Goal: Task Accomplishment & Management: Manage account settings

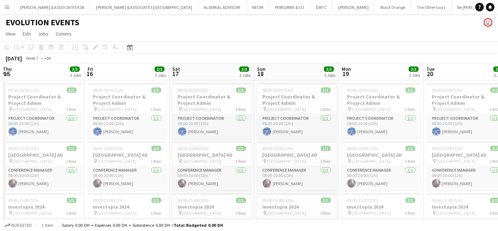
scroll to position [0, 209]
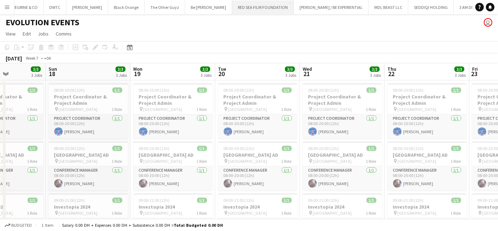
click at [232, 7] on button "RED SEA FILM FOUNDATION Close" at bounding box center [263, 7] width 62 height 14
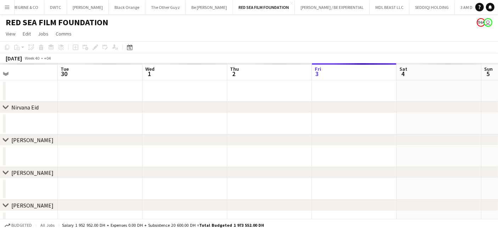
scroll to position [0, 180]
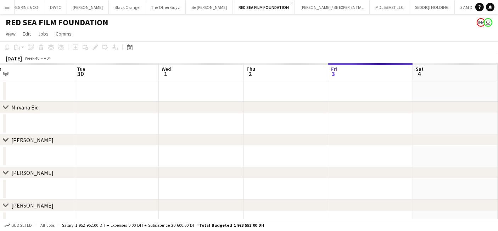
drag, startPoint x: 123, startPoint y: 138, endPoint x: 367, endPoint y: 159, distance: 244.3
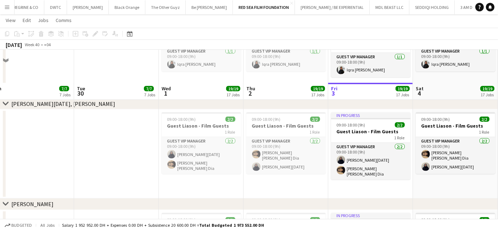
scroll to position [749, 0]
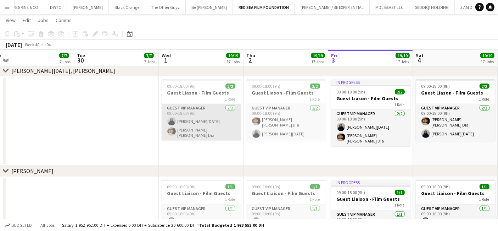
click at [195, 106] on app-card-role "Guest VIP Manager [DATE] 09:00-18:00 (9h) [PERSON_NAME][DATE] [PERSON_NAME] [PE…" at bounding box center [201, 122] width 79 height 37
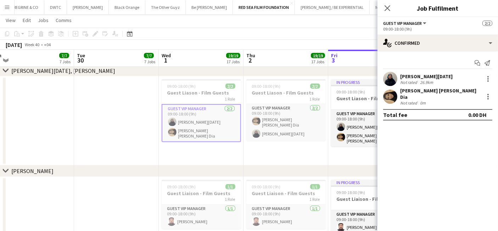
click at [412, 77] on div "[PERSON_NAME][DATE]" at bounding box center [427, 76] width 53 height 6
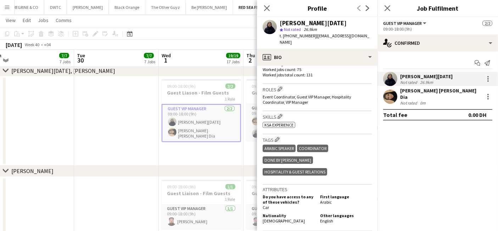
scroll to position [236, 0]
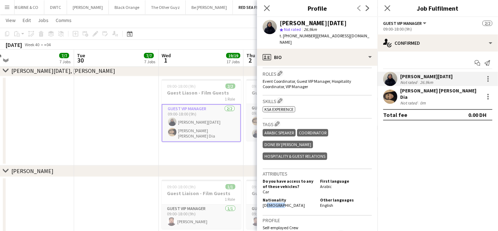
drag, startPoint x: 264, startPoint y: 176, endPoint x: 280, endPoint y: 177, distance: 15.6
click at [280, 197] on div "Nationality [DEMOGRAPHIC_DATA]" at bounding box center [290, 202] width 55 height 11
click at [288, 197] on div "Nationality [DEMOGRAPHIC_DATA]" at bounding box center [290, 202] width 55 height 11
drag, startPoint x: 286, startPoint y: 178, endPoint x: 260, endPoint y: 179, distance: 25.6
click at [260, 179] on app-crew-profile-bio "chevron-left chevron-right Open photos pop-in Gender [DEMOGRAPHIC_DATA] Birthda…" at bounding box center [317, 148] width 121 height 165
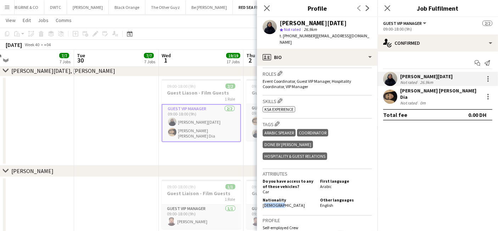
copy span "[DEMOGRAPHIC_DATA]"
drag, startPoint x: 282, startPoint y: 21, endPoint x: 326, endPoint y: 23, distance: 44.8
click at [326, 23] on div "[PERSON_NAME][DATE]" at bounding box center [326, 23] width 92 height 6
click at [279, 22] on div "[PERSON_NAME][DATE] star Not rated 26.9km t. [PHONE_NUMBER] | [EMAIL_ADDRESS][D…" at bounding box center [317, 33] width 121 height 32
drag, startPoint x: 279, startPoint y: 22, endPoint x: 323, endPoint y: 23, distance: 44.4
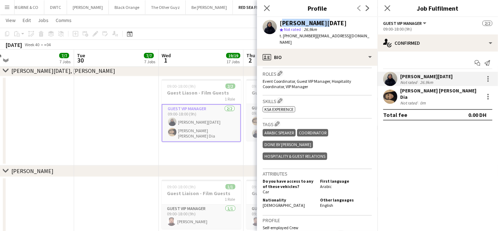
click at [323, 23] on div "[PERSON_NAME][DATE] star Not rated 26.9km t. [PHONE_NUMBER] | [EMAIL_ADDRESS][D…" at bounding box center [317, 33] width 121 height 32
copy div "[PERSON_NAME][DATE]"
click at [267, 8] on icon at bounding box center [267, 8] width 7 height 7
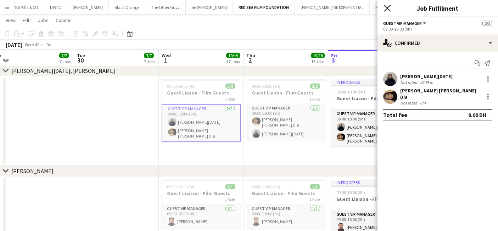
click at [387, 9] on icon at bounding box center [387, 8] width 7 height 7
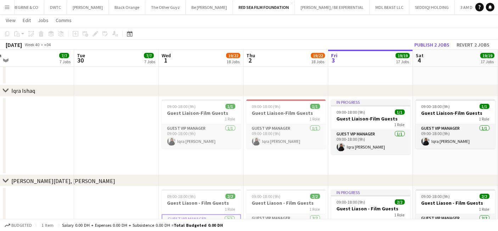
scroll to position [832, 0]
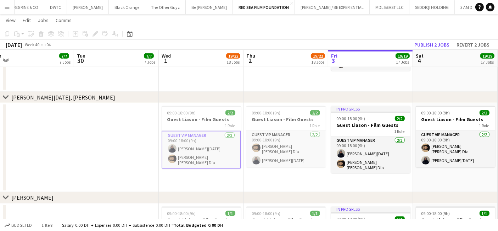
click at [199, 146] on app-card-role "Guest VIP Manager [DATE] 09:00-18:00 (9h) [PERSON_NAME][DATE] [PERSON_NAME] [PE…" at bounding box center [201, 150] width 79 height 38
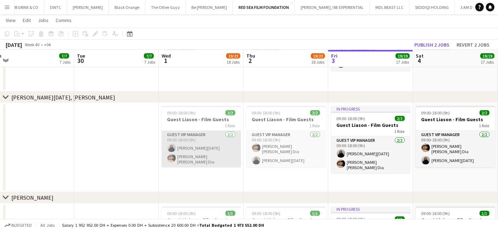
click at [186, 136] on app-card-role "Guest VIP Manager [DATE] 09:00-18:00 (9h) [PERSON_NAME][DATE] [PERSON_NAME] [PE…" at bounding box center [201, 149] width 79 height 37
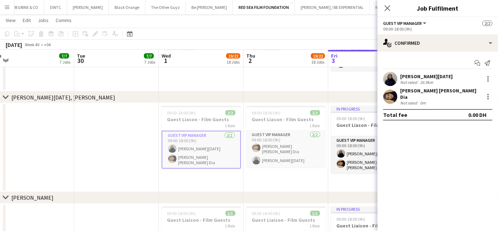
click at [412, 75] on div "[PERSON_NAME][DATE]" at bounding box center [427, 76] width 53 height 6
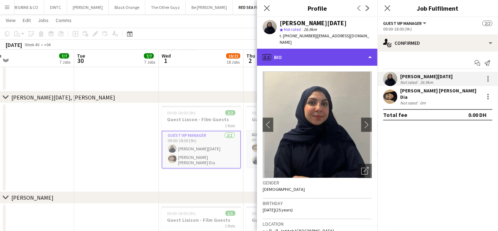
click at [319, 55] on div "profile Bio" at bounding box center [317, 57] width 121 height 17
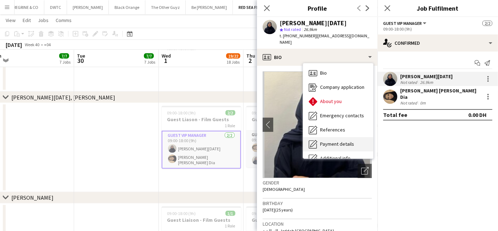
click at [327, 137] on div "Payment details Payment details" at bounding box center [338, 144] width 70 height 14
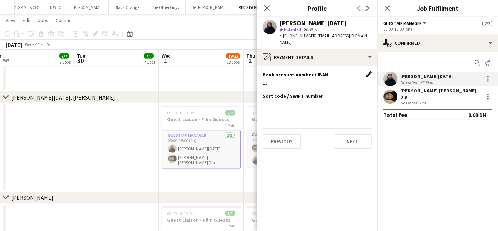
click at [369, 71] on app-icon "Edit this field" at bounding box center [370, 74] width 6 height 6
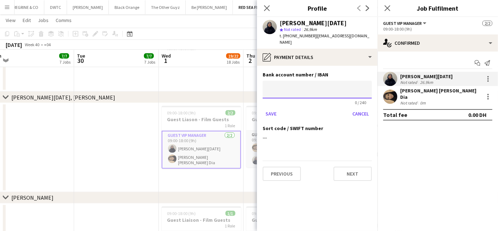
click at [309, 84] on input at bounding box center [317, 90] width 109 height 18
paste input "**********"
type input "**********"
click at [274, 108] on button "Save" at bounding box center [271, 113] width 17 height 11
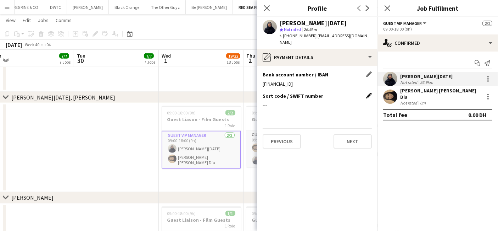
click at [369, 93] on app-icon "Edit this field" at bounding box center [370, 96] width 6 height 6
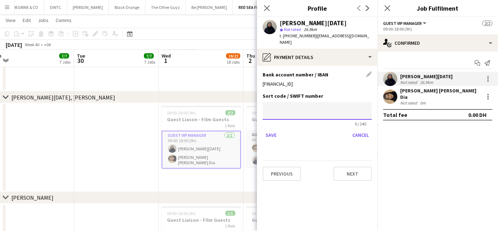
click at [292, 104] on input at bounding box center [317, 111] width 109 height 18
paste input "********"
type input "********"
click at [264, 129] on button "Save" at bounding box center [271, 134] width 17 height 11
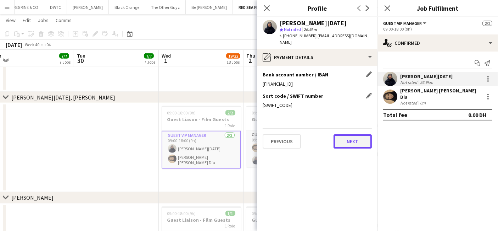
click at [356, 134] on button "Next" at bounding box center [353, 141] width 38 height 14
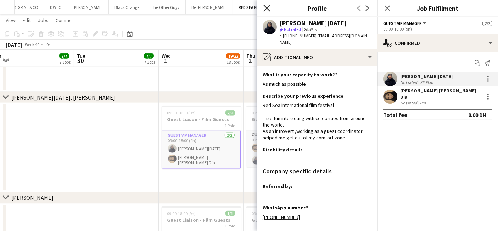
click at [270, 9] on icon "Close pop-in" at bounding box center [267, 8] width 7 height 7
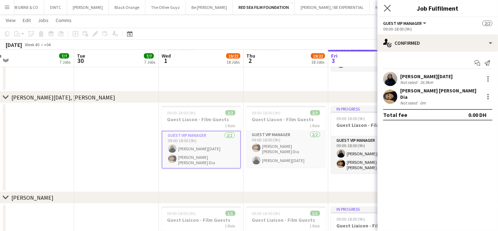
drag, startPoint x: 393, startPoint y: 2, endPoint x: 390, endPoint y: 11, distance: 9.6
click at [393, 4] on div "Close pop-in" at bounding box center [388, 8] width 20 height 16
click at [386, 5] on icon "Close pop-in" at bounding box center [387, 8] width 7 height 7
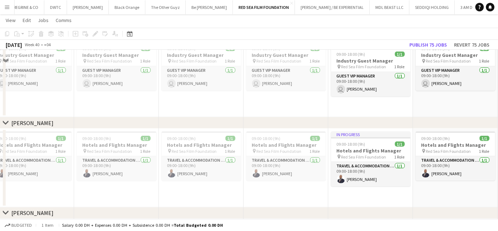
scroll to position [1218, 0]
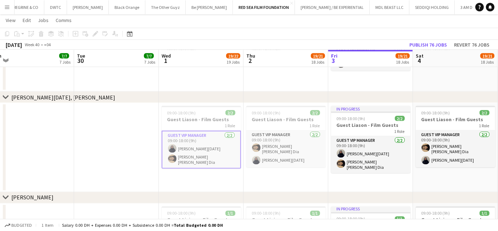
click at [197, 158] on app-card-role "Guest VIP Manager [DATE] 09:00-18:00 (9h) [PERSON_NAME][DATE] [PERSON_NAME] [PE…" at bounding box center [201, 150] width 79 height 38
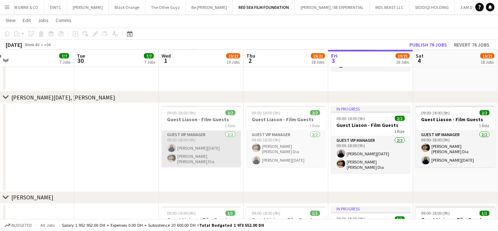
click at [185, 155] on app-card-role "Guest VIP Manager [DATE] 09:00-18:00 (9h) [PERSON_NAME][DATE] [PERSON_NAME] [PE…" at bounding box center [201, 149] width 79 height 37
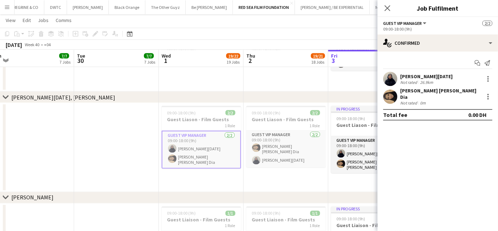
click at [434, 93] on div "[PERSON_NAME] [PERSON_NAME] Dia" at bounding box center [441, 93] width 81 height 13
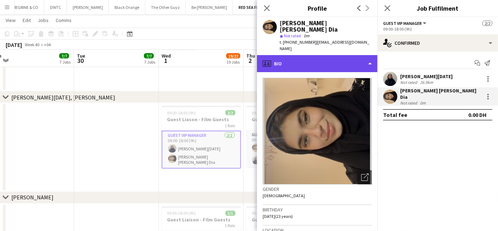
click at [290, 55] on div "profile Bio" at bounding box center [317, 63] width 121 height 17
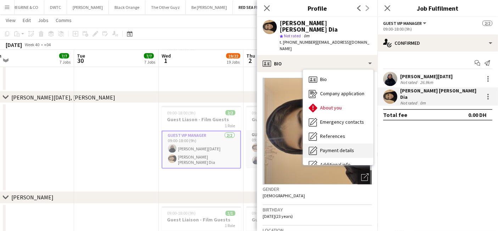
click at [327, 147] on span "Payment details" at bounding box center [337, 150] width 34 height 6
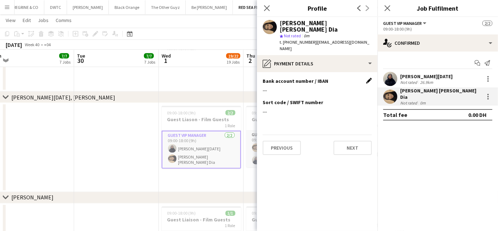
click at [370, 78] on app-icon "Edit this field" at bounding box center [370, 81] width 6 height 6
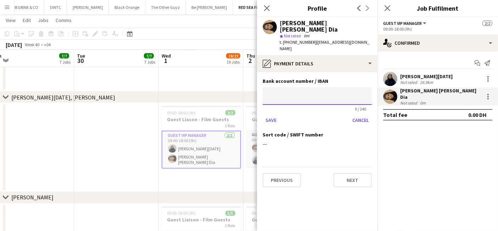
click at [282, 87] on input at bounding box center [317, 96] width 109 height 18
paste input "**********"
click at [293, 87] on input "**********" at bounding box center [317, 96] width 109 height 18
type input "**********"
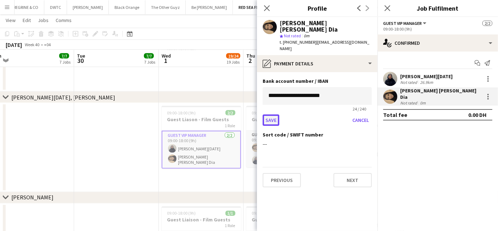
click at [268, 114] on button "Save" at bounding box center [271, 119] width 17 height 11
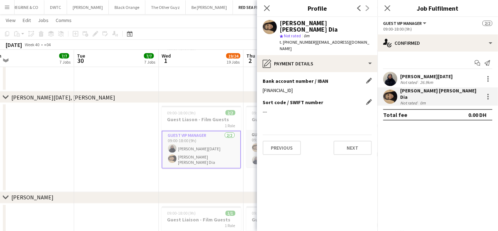
click at [303, 104] on div "Sort code / SWIFT number Edit this field ---" at bounding box center [317, 109] width 109 height 21
click at [369, 99] on app-icon "Edit this field" at bounding box center [370, 102] width 6 height 6
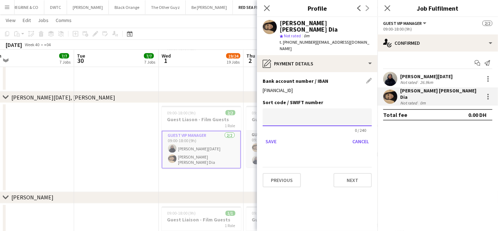
click at [290, 108] on input at bounding box center [317, 117] width 109 height 18
paste input "********"
type input "********"
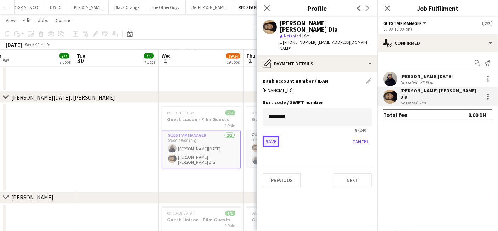
click at [272, 136] on button "Save" at bounding box center [271, 141] width 17 height 11
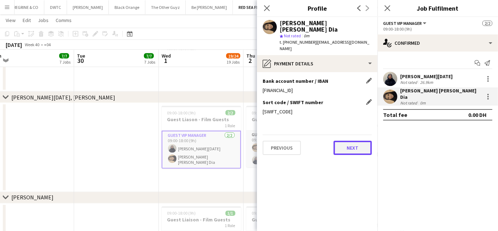
click at [343, 140] on button "Next" at bounding box center [353, 147] width 38 height 14
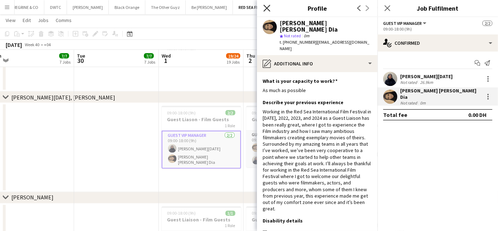
click at [266, 7] on icon "Close pop-in" at bounding box center [267, 8] width 7 height 7
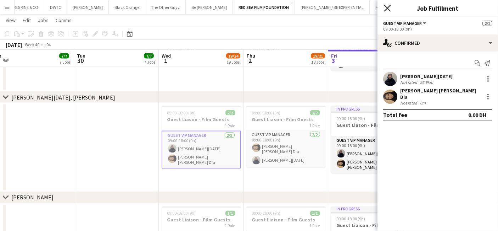
click at [387, 5] on icon "Close pop-in" at bounding box center [387, 8] width 7 height 7
